Goal: Information Seeking & Learning: Learn about a topic

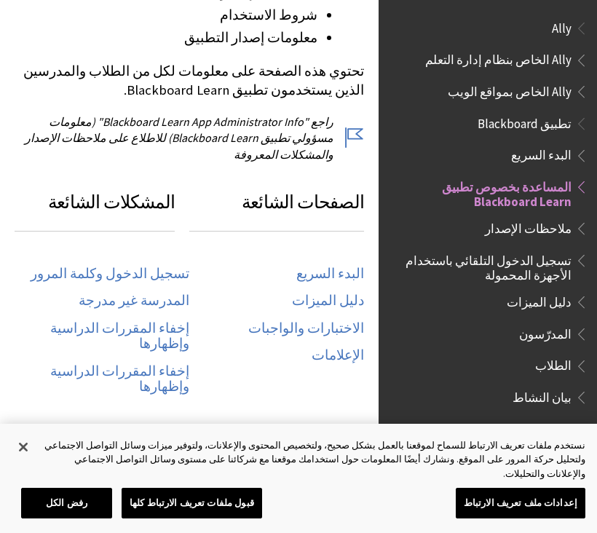
click at [574, 122] on span "Book outline for Blackboard App Help" at bounding box center [579, 120] width 15 height 18
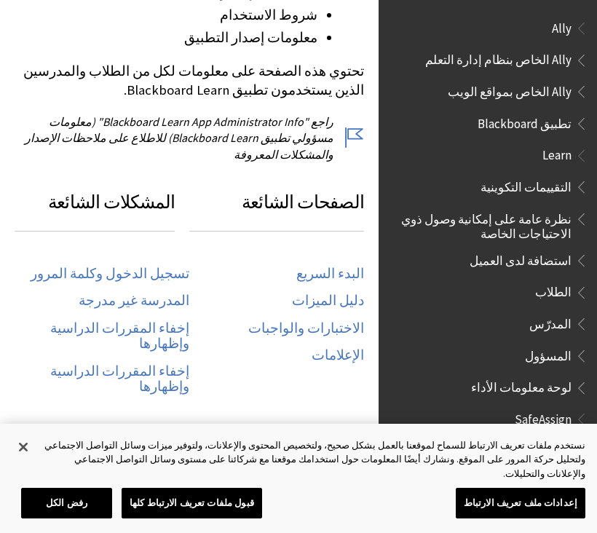
click at [528, 130] on span "تطبيق Blackboard" at bounding box center [487, 123] width 201 height 25
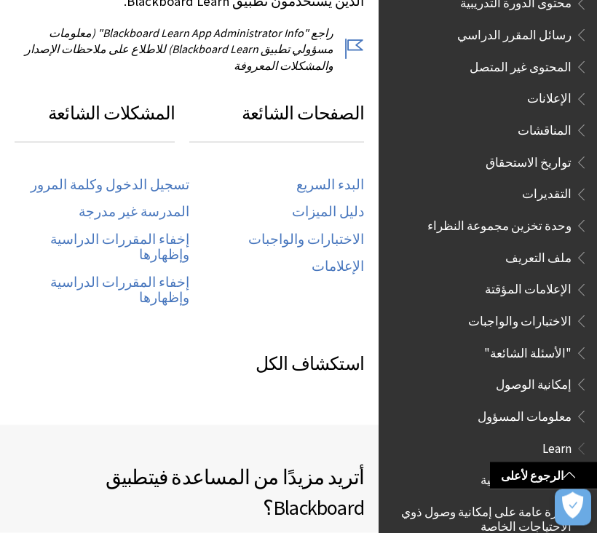
scroll to position [747, 0]
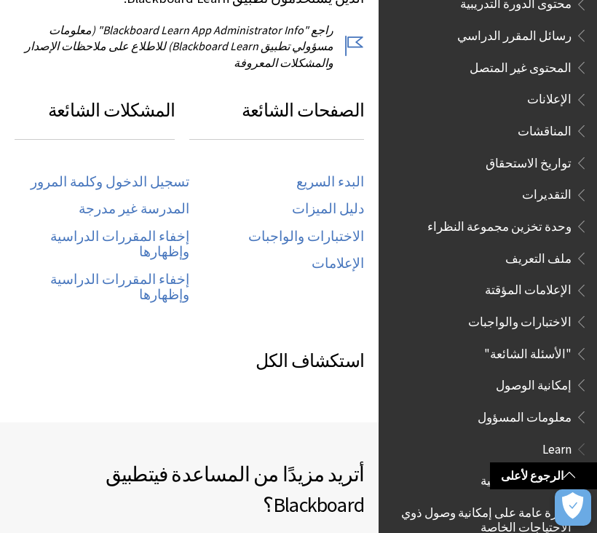
click at [169, 174] on link "تسجيل الدخول وكلمة المرور" at bounding box center [110, 182] width 159 height 17
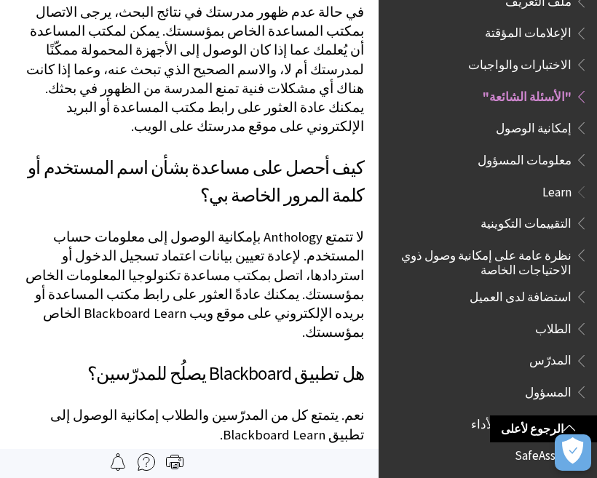
scroll to position [961, 0]
